Goal: Contribute content: Add original content to the website for others to see

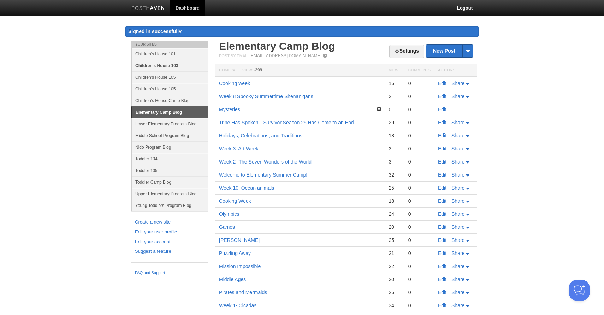
click at [144, 66] on link "Children's House 103" at bounding box center [170, 66] width 77 height 12
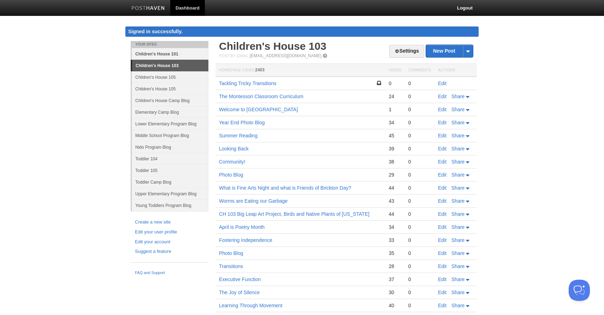
click at [153, 54] on link "Children's House 101" at bounding box center [170, 54] width 77 height 12
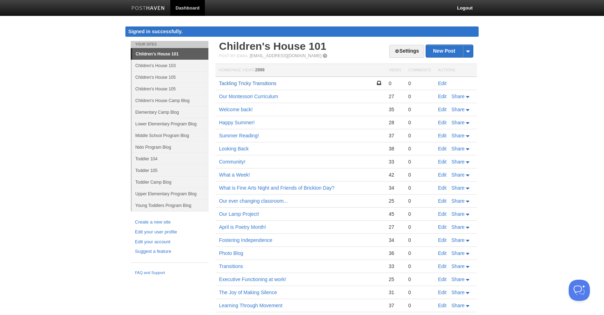
click at [263, 84] on link "Tackling Tricky Transitions" at bounding box center [248, 84] width 58 height 6
click at [151, 75] on link "Children's House 105" at bounding box center [170, 77] width 77 height 12
click at [158, 78] on link "Children's House 105" at bounding box center [170, 77] width 77 height 12
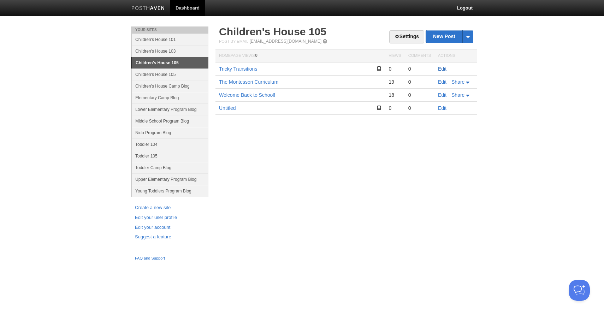
click at [445, 69] on link "Edit" at bounding box center [442, 69] width 8 height 6
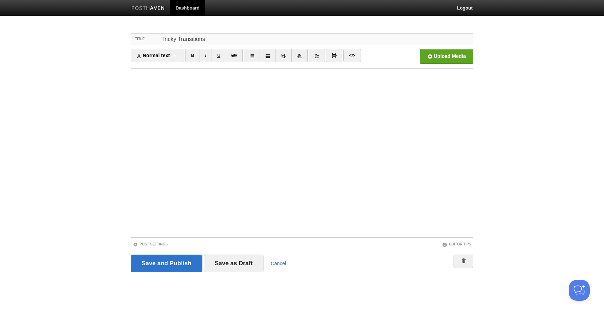
click at [206, 38] on input "Tricky Transitions" at bounding box center [316, 39] width 314 height 11
click at [160, 38] on input "Tricky Transitions" at bounding box center [316, 39] width 314 height 11
type input "Tackling Tricky Transitions"
click at [232, 266] on input "Save as Draft" at bounding box center [234, 264] width 60 height 18
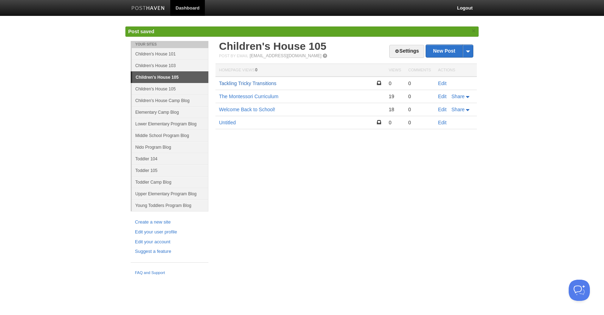
click at [255, 84] on link "Tackling Tricky Transitions" at bounding box center [248, 84] width 58 height 6
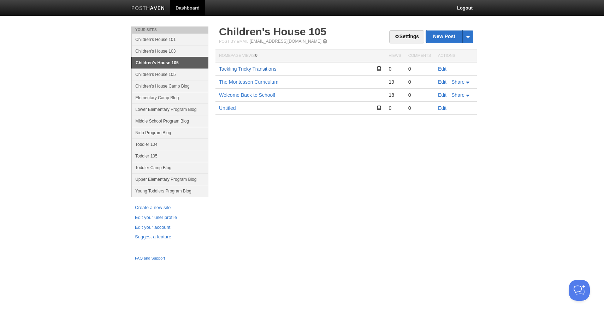
click at [239, 68] on link "Tackling Tricky Transitions" at bounding box center [248, 69] width 58 height 6
